Goal: Navigation & Orientation: Find specific page/section

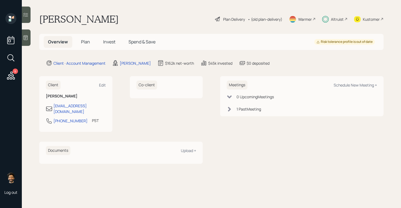
click at [334, 22] on div "Altruist" at bounding box center [337, 19] width 13 height 6
